Goal: Check status: Check status

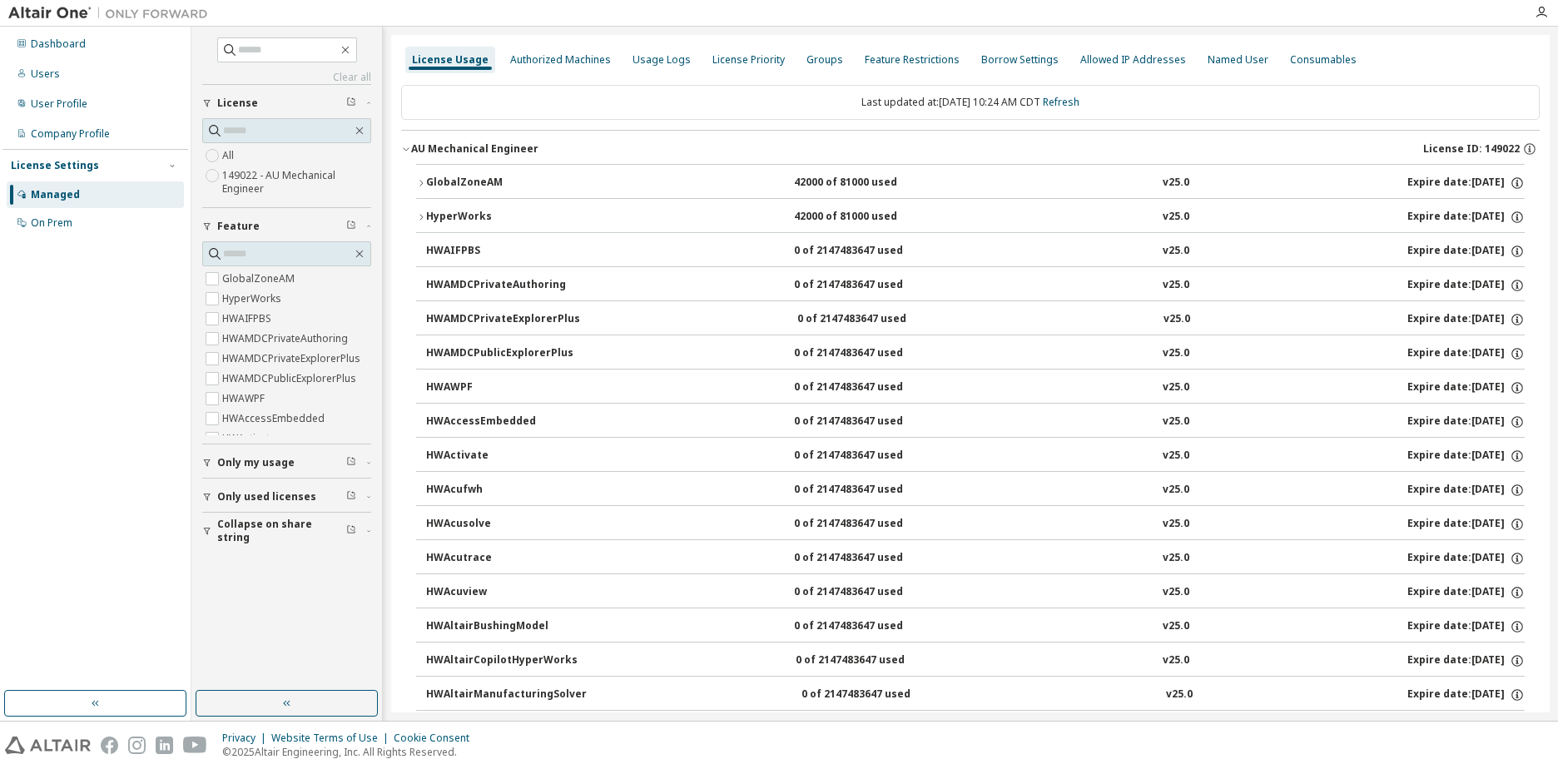
click at [490, 171] on button "GlobalZoneAM 42000 of 81000 used v25.0 Expire date: [DATE]" at bounding box center [970, 183] width 1108 height 37
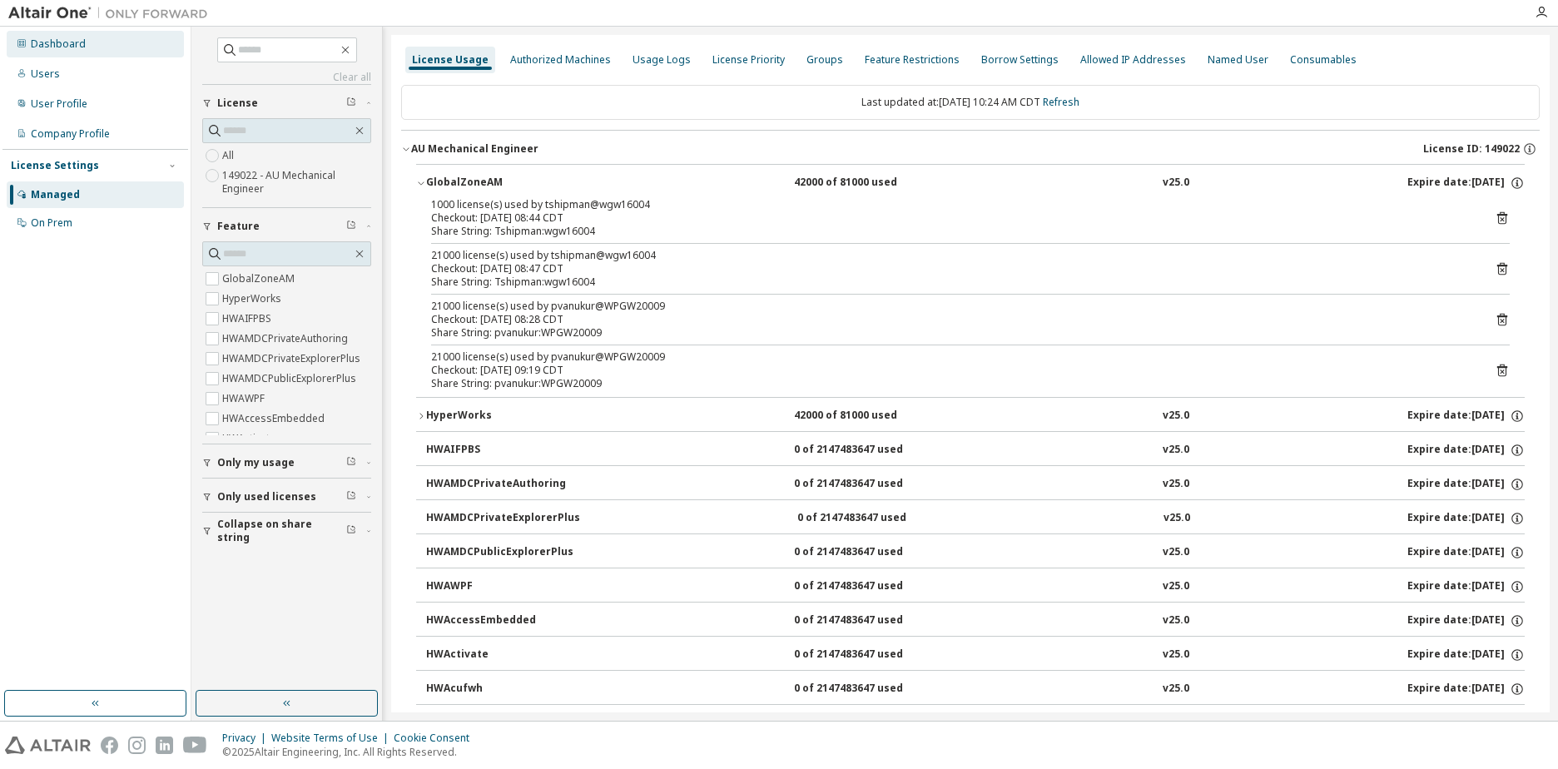
click at [93, 47] on div "Dashboard" at bounding box center [95, 44] width 177 height 27
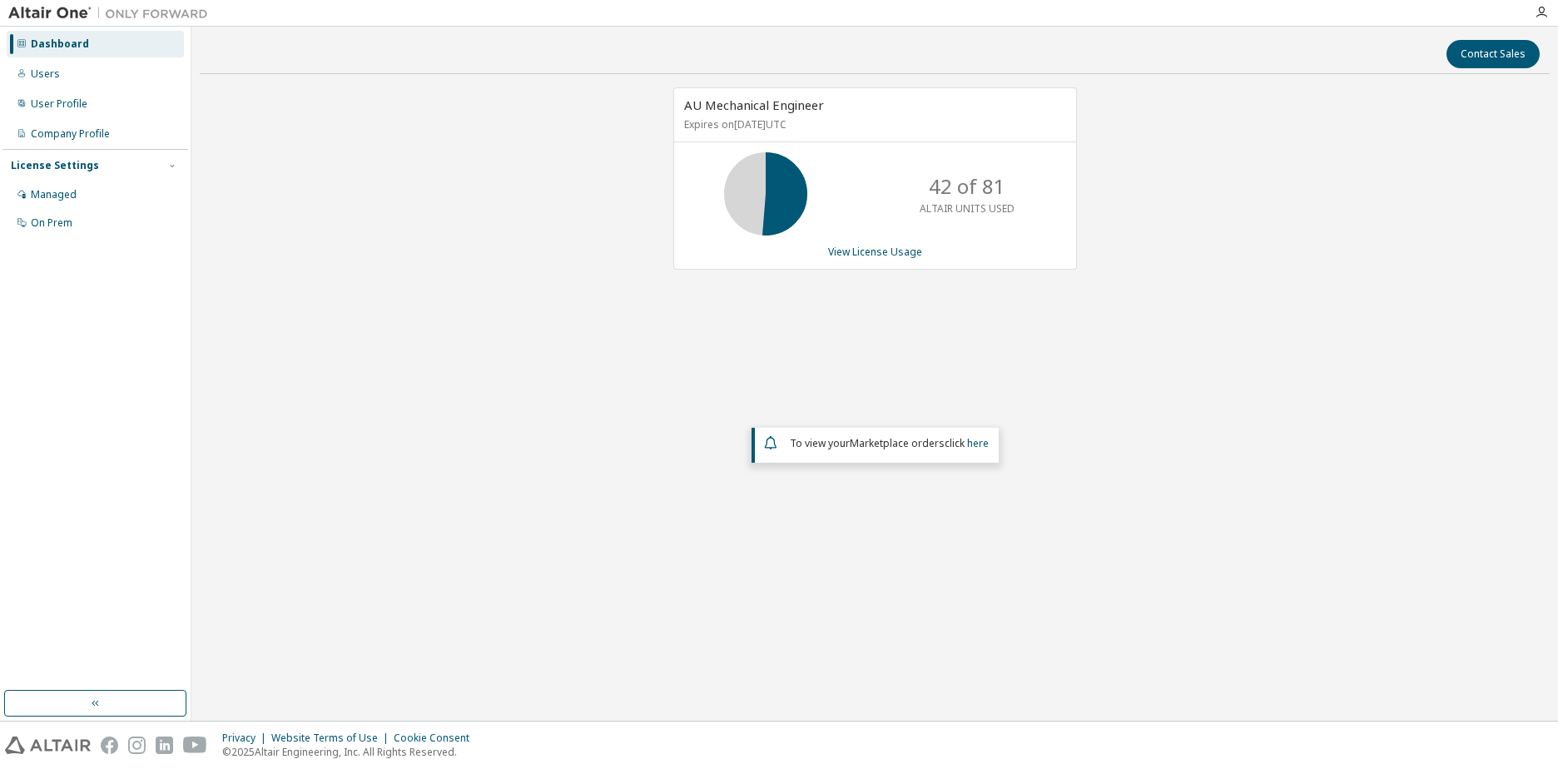
click at [544, 317] on div "AU Mechanical Engineer Expires on [DATE] UTC 42 of 81 ALTAIR UNITS USED View Li…" at bounding box center [875, 337] width 1350 height 500
